Goal: Task Accomplishment & Management: Complete application form

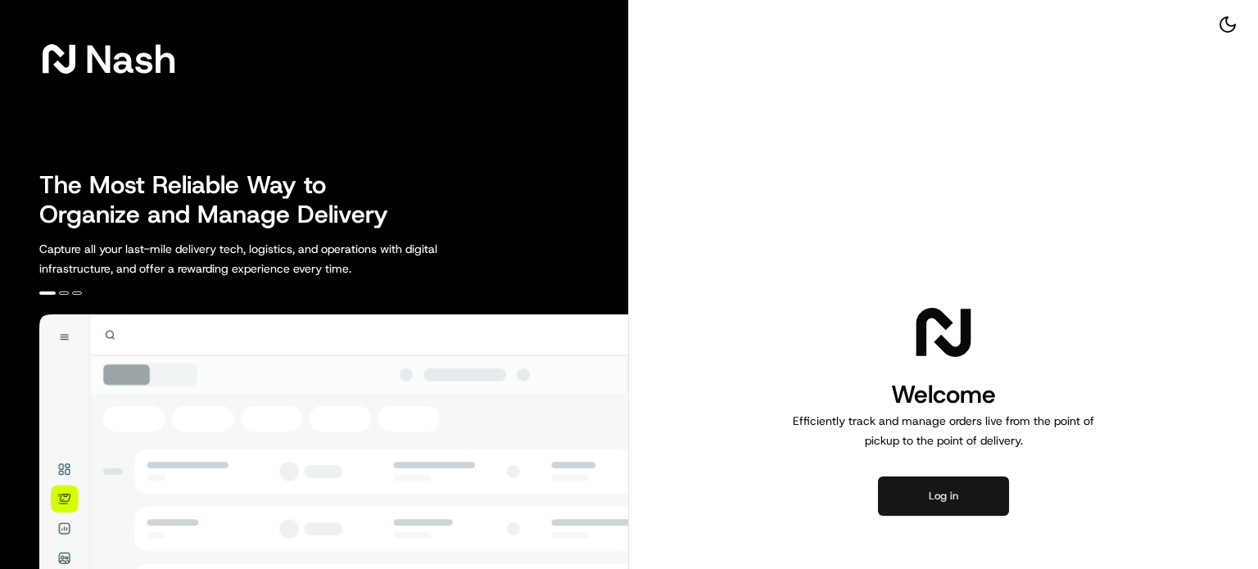
click at [944, 503] on button "Log in" at bounding box center [943, 496] width 131 height 39
